Goal: Task Accomplishment & Management: Manage account settings

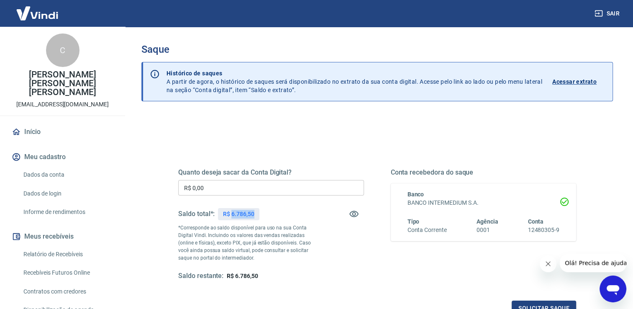
drag, startPoint x: 253, startPoint y: 214, endPoint x: 231, endPoint y: 214, distance: 21.8
click at [231, 214] on p "R$ 6.786,50" at bounding box center [238, 214] width 31 height 9
copy p "6.786,50"
